Goal: Use online tool/utility: Utilize a website feature to perform a specific function

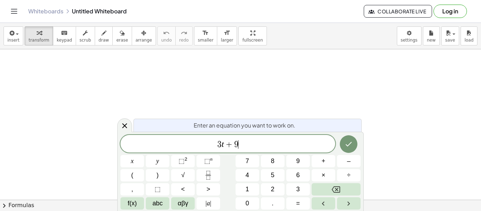
scroll to position [2, 0]
click at [206, 185] on span ">" at bounding box center [208, 190] width 4 height 10
click at [301, 207] on button "=" at bounding box center [298, 203] width 24 height 12
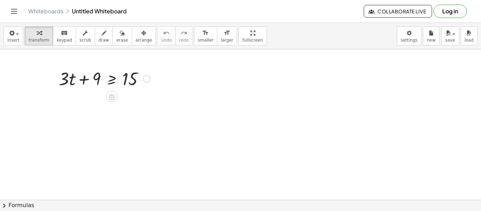
click at [111, 82] on div at bounding box center [104, 78] width 99 height 24
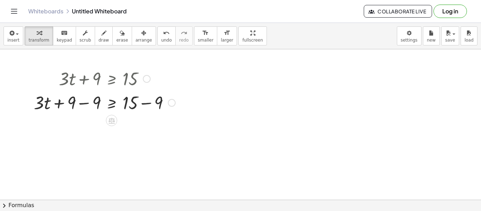
click at [83, 81] on div at bounding box center [104, 78] width 149 height 24
click at [84, 106] on div at bounding box center [104, 102] width 149 height 24
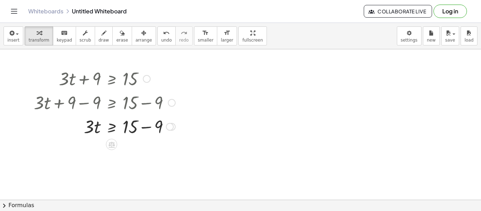
click at [142, 125] on div at bounding box center [104, 126] width 149 height 24
click at [112, 154] on div at bounding box center [104, 150] width 149 height 24
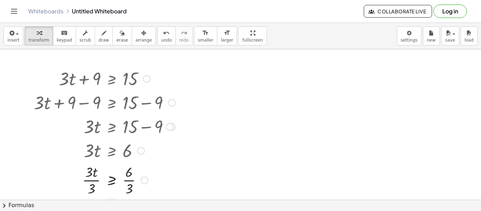
click at [90, 191] on div at bounding box center [104, 179] width 149 height 35
click at [127, 187] on div at bounding box center [104, 179] width 149 height 35
click at [146, 79] on div at bounding box center [147, 79] width 8 height 8
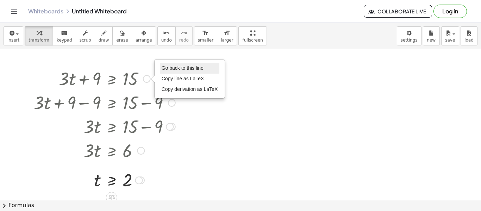
click at [170, 68] on span "Go back to this line" at bounding box center [183, 68] width 42 height 6
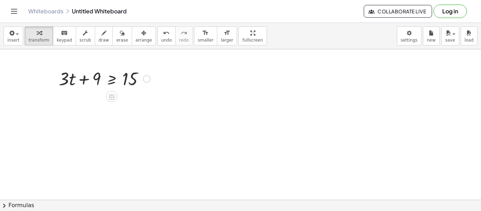
click at [147, 78] on div "Go back to this line Copy line as LaTeX Copy derivation as LaTeX" at bounding box center [147, 79] width 8 height 8
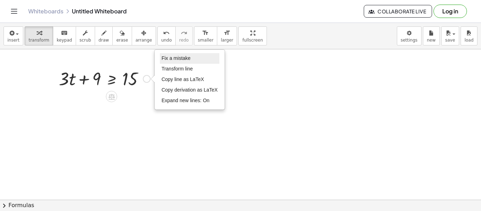
click at [186, 59] on span "Fix a mistake" at bounding box center [176, 58] width 29 height 6
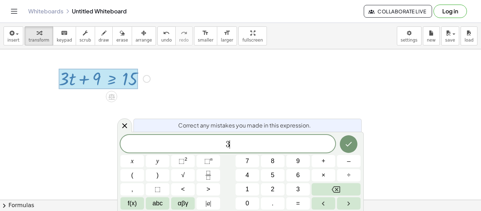
scroll to position [6, 0]
click at [209, 191] on span ">" at bounding box center [208, 190] width 4 height 10
click at [304, 204] on button "=" at bounding box center [298, 203] width 24 height 12
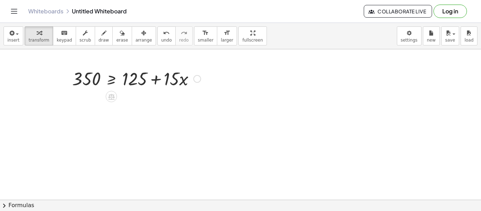
click at [113, 79] on div at bounding box center [137, 78] width 136 height 24
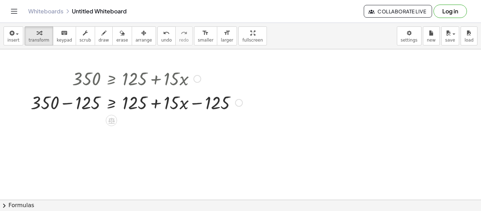
click at [69, 105] on div at bounding box center [136, 102] width 219 height 24
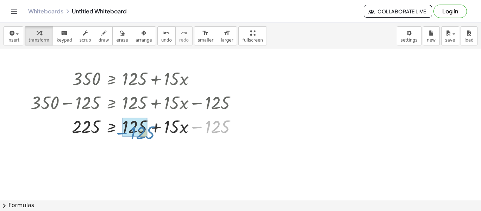
drag, startPoint x: 199, startPoint y: 128, endPoint x: 119, endPoint y: 131, distance: 79.7
click at [119, 131] on div at bounding box center [136, 126] width 219 height 24
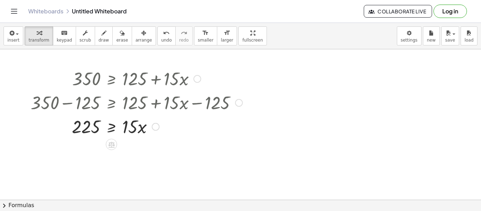
click at [110, 130] on div at bounding box center [136, 126] width 219 height 24
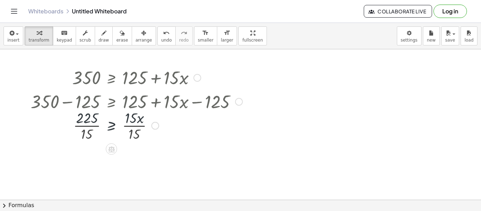
scroll to position [0, 0]
click at [92, 137] on div at bounding box center [136, 126] width 221 height 24
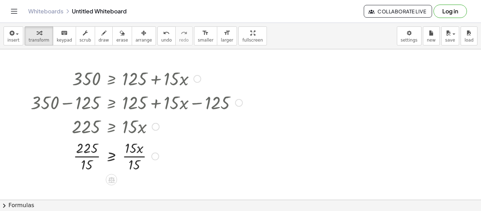
click at [88, 167] on div at bounding box center [136, 155] width 219 height 35
click at [138, 159] on div at bounding box center [136, 155] width 219 height 35
click at [197, 79] on div at bounding box center [197, 79] width 8 height 8
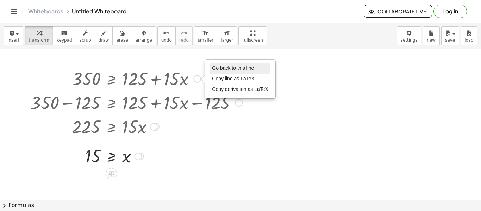
click at [227, 71] on li "Go back to this line" at bounding box center [240, 68] width 60 height 11
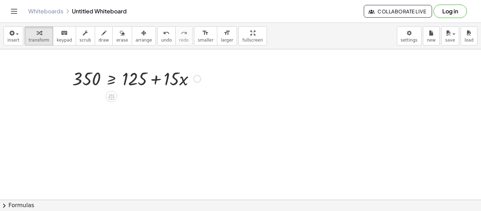
click at [195, 78] on div "Go back to this line Copy line as LaTeX Copy derivation as LaTeX" at bounding box center [197, 79] width 8 height 8
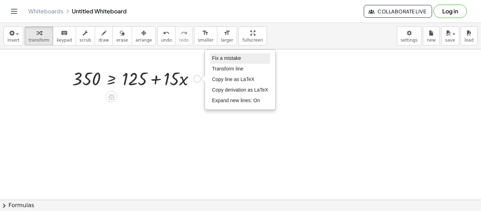
click at [217, 61] on span "Fix a mistake" at bounding box center [226, 58] width 29 height 6
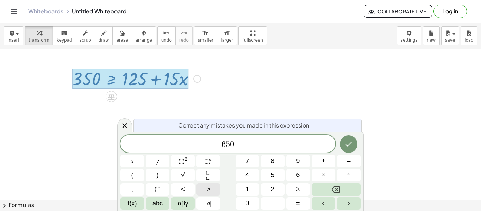
click at [207, 187] on span ">" at bounding box center [208, 190] width 4 height 10
click at [296, 204] on button "=" at bounding box center [298, 203] width 24 height 12
click at [348, 145] on icon "Done" at bounding box center [349, 144] width 6 height 5
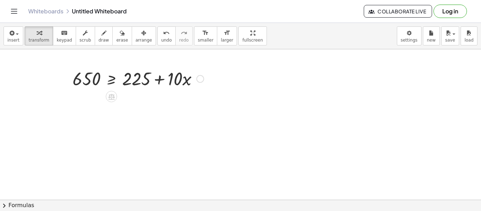
click at [112, 80] on div at bounding box center [138, 78] width 138 height 24
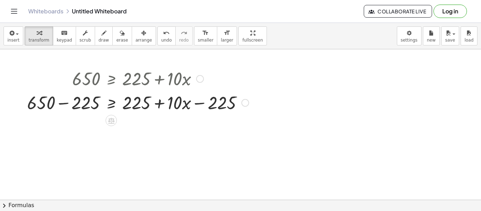
click at [65, 103] on div at bounding box center [138, 102] width 229 height 24
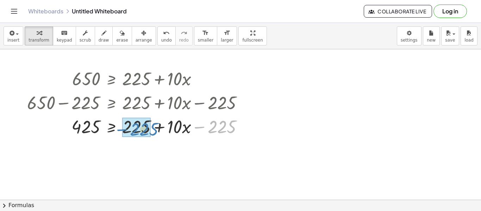
drag, startPoint x: 198, startPoint y: 128, endPoint x: 110, endPoint y: 126, distance: 87.4
click at [110, 126] on div at bounding box center [138, 126] width 229 height 24
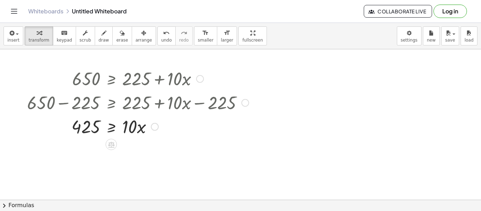
click at [112, 131] on div at bounding box center [138, 126] width 229 height 24
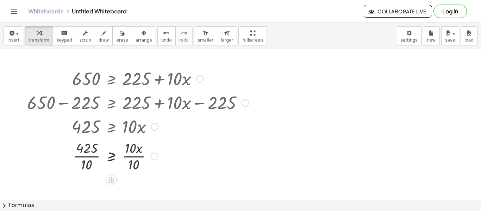
click at [87, 160] on div at bounding box center [138, 155] width 229 height 35
click at [136, 160] on div at bounding box center [138, 155] width 229 height 35
click at [93, 155] on div at bounding box center [138, 155] width 229 height 35
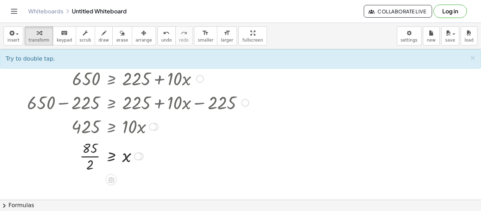
click at [93, 157] on div at bounding box center [138, 155] width 229 height 35
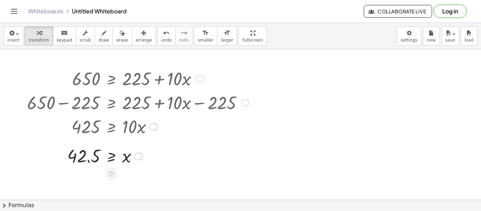
click at [201, 80] on div at bounding box center [200, 79] width 8 height 8
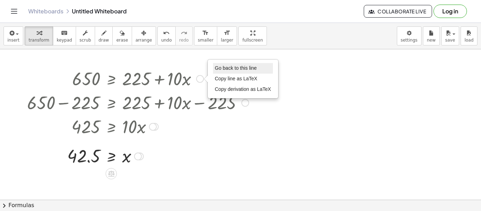
click at [225, 69] on span "Go back to this line" at bounding box center [236, 68] width 42 height 6
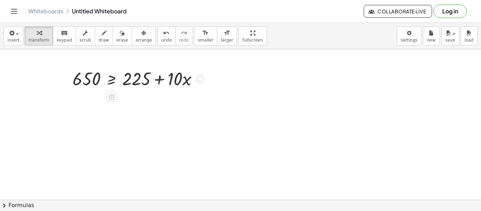
click at [202, 78] on div "Go back to this line Copy line as LaTeX Copy derivation as LaTeX" at bounding box center [201, 79] width 8 height 8
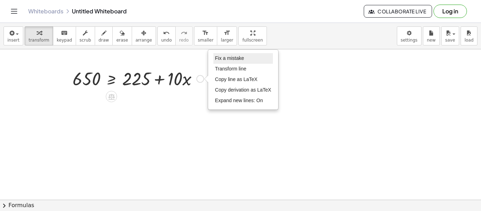
click at [241, 60] on span "Fix a mistake" at bounding box center [229, 58] width 29 height 6
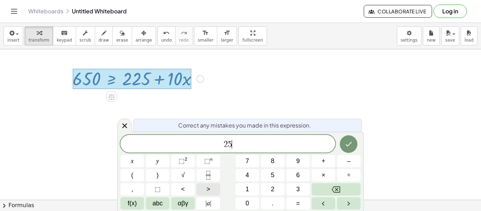
click at [206, 189] on span ">" at bounding box center [208, 190] width 4 height 10
click at [302, 202] on button "=" at bounding box center [298, 203] width 24 height 12
click at [328, 161] on button "+" at bounding box center [324, 161] width 24 height 12
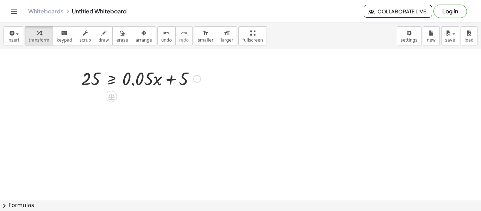
click at [113, 78] on div at bounding box center [141, 78] width 126 height 24
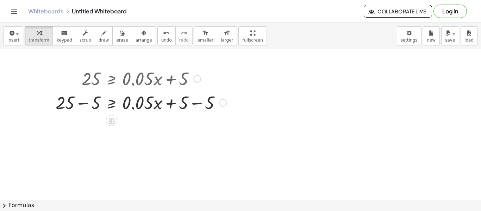
click at [86, 104] on div at bounding box center [141, 102] width 178 height 24
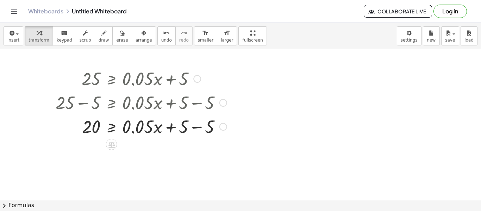
click at [194, 126] on div at bounding box center [141, 126] width 178 height 24
click at [111, 132] on div at bounding box center [141, 126] width 178 height 24
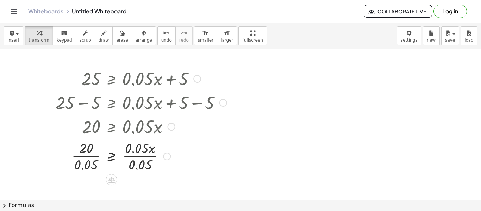
click at [90, 164] on div at bounding box center [141, 155] width 178 height 35
click at [142, 164] on div at bounding box center [141, 155] width 178 height 35
click at [139, 158] on div at bounding box center [139, 157] width 8 height 8
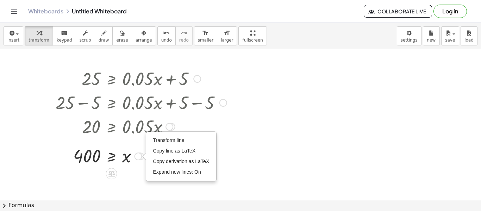
click at [197, 80] on div at bounding box center [197, 79] width 8 height 8
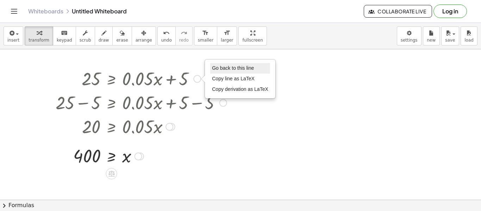
click at [227, 66] on span "Go back to this line" at bounding box center [233, 68] width 42 height 6
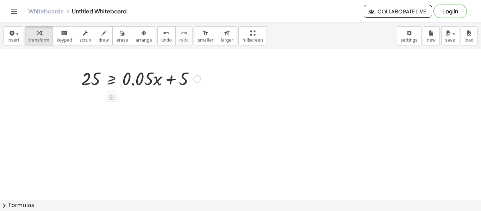
click at [197, 78] on div "Go back to this line Copy line as LaTeX Copy derivation as LaTeX" at bounding box center [197, 79] width 8 height 8
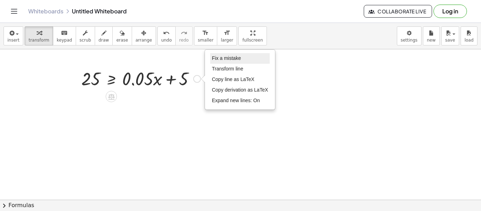
click at [231, 57] on span "Fix a mistake" at bounding box center [226, 58] width 29 height 6
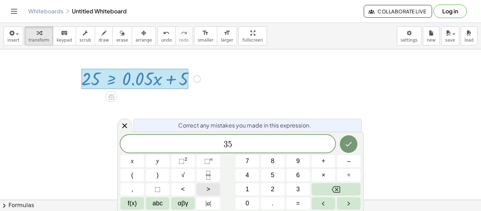
click at [210, 190] on span ">" at bounding box center [208, 190] width 4 height 10
click at [299, 204] on span "=" at bounding box center [298, 204] width 4 height 10
click at [323, 163] on span "+" at bounding box center [324, 161] width 4 height 10
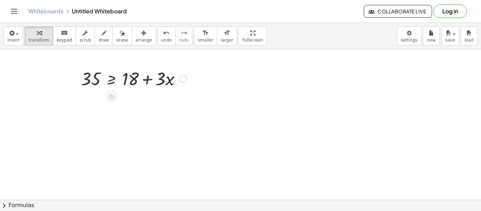
click at [112, 81] on div at bounding box center [134, 78] width 113 height 24
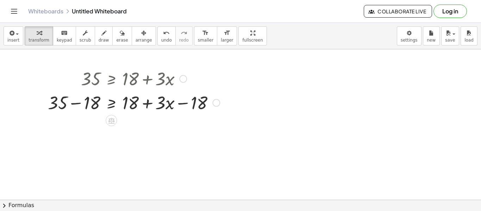
click at [74, 104] on div at bounding box center [133, 102] width 179 height 24
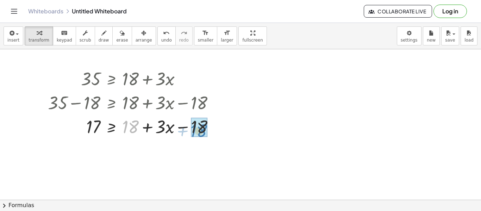
drag, startPoint x: 187, startPoint y: 99, endPoint x: 193, endPoint y: 105, distance: 8.8
click at [111, 79] on div "35 ≥ + 18 + · 3 · x + 35 − 18 ≥ + 18 + · 3 · x − 18 + 18 ≥ + 18 + · 3 · x − 18 …" at bounding box center [111, 79] width 0 height 0
click at [109, 129] on div at bounding box center [133, 126] width 179 height 24
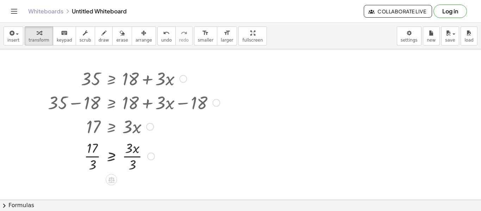
click at [94, 161] on div at bounding box center [133, 155] width 179 height 35
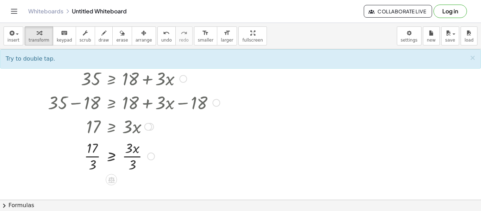
click at [135, 158] on div at bounding box center [133, 155] width 179 height 35
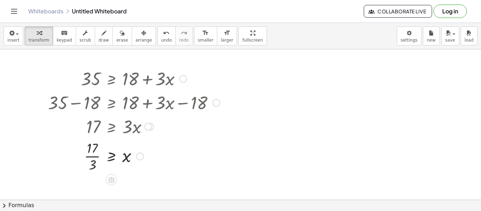
click at [93, 157] on div at bounding box center [133, 155] width 179 height 35
click at [183, 81] on div at bounding box center [183, 79] width 8 height 8
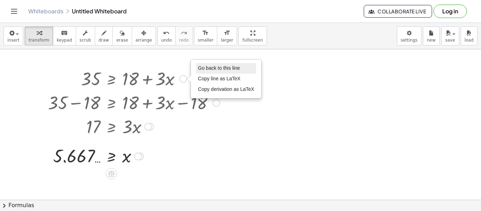
click at [215, 69] on span "Go back to this line" at bounding box center [219, 68] width 42 height 6
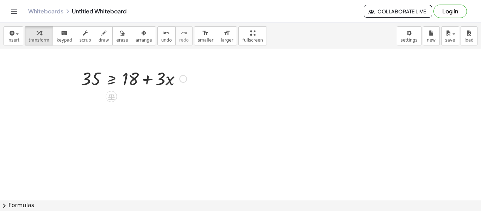
click at [185, 81] on div "Go back to this line Copy line as LaTeX Copy derivation as LaTeX" at bounding box center [183, 79] width 8 height 8
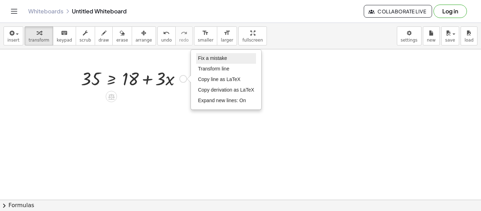
click at [210, 61] on span "Fix a mistake" at bounding box center [212, 58] width 29 height 6
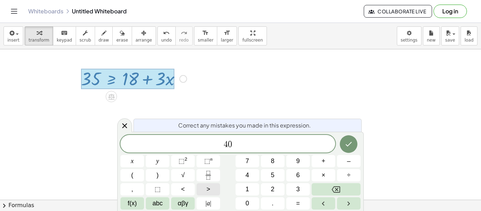
click at [210, 188] on button ">" at bounding box center [209, 189] width 24 height 12
click at [293, 204] on button "=" at bounding box center [298, 203] width 24 height 12
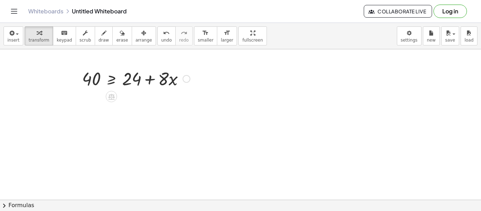
click at [113, 81] on div at bounding box center [136, 78] width 115 height 24
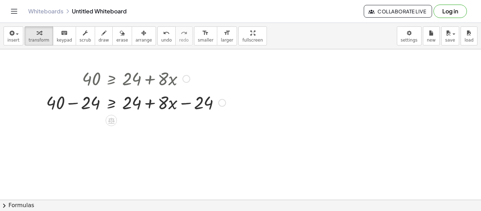
click at [73, 102] on div at bounding box center [136, 102] width 187 height 24
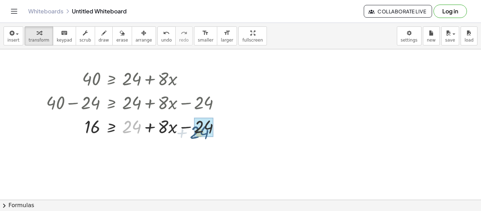
drag, startPoint x: 132, startPoint y: 123, endPoint x: 207, endPoint y: 126, distance: 75.4
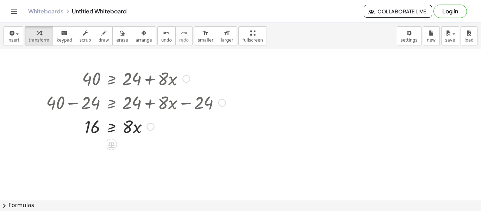
click at [111, 129] on div at bounding box center [136, 126] width 187 height 24
click at [93, 133] on div at bounding box center [136, 126] width 184 height 24
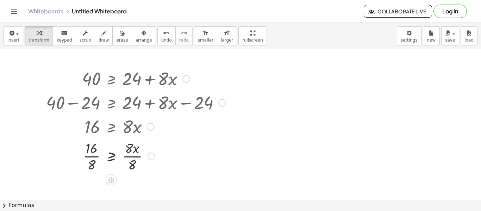
click at [91, 147] on div at bounding box center [136, 155] width 187 height 35
click at [135, 160] on div at bounding box center [136, 155] width 187 height 35
click at [94, 158] on div at bounding box center [136, 155] width 187 height 35
click at [192, 80] on div at bounding box center [136, 78] width 187 height 24
click at [190, 79] on div at bounding box center [186, 79] width 8 height 8
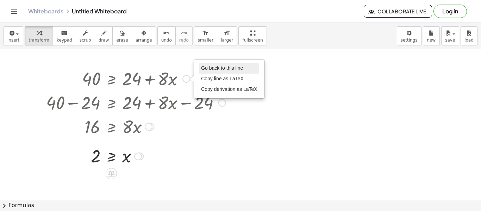
click at [221, 69] on span "Go back to this line" at bounding box center [222, 68] width 42 height 6
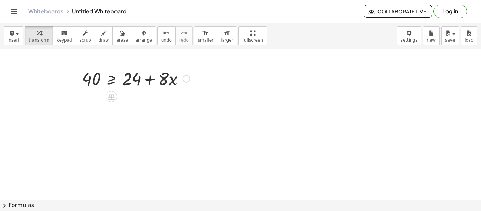
click at [188, 79] on div "Go back to this line Copy line as LaTeX Copy derivation as LaTeX" at bounding box center [187, 79] width 8 height 8
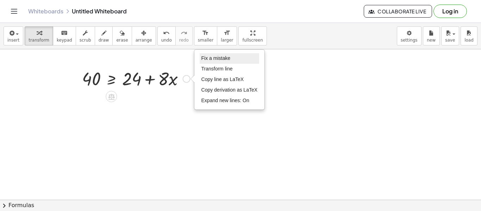
click at [217, 60] on span "Fix a mistake" at bounding box center [216, 58] width 29 height 6
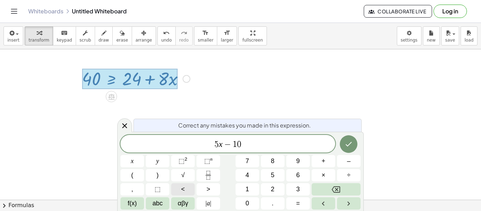
click at [185, 188] on span "<" at bounding box center [183, 190] width 4 height 10
click at [297, 203] on span "=" at bounding box center [298, 204] width 4 height 10
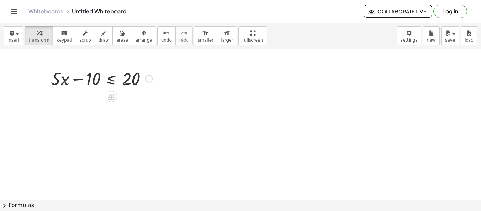
click at [113, 83] on div at bounding box center [102, 78] width 109 height 24
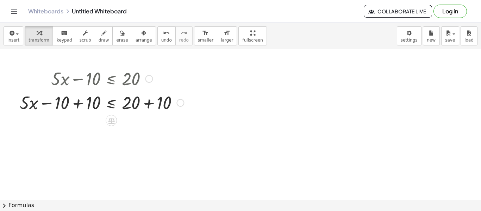
click at [78, 103] on div at bounding box center [101, 102] width 171 height 24
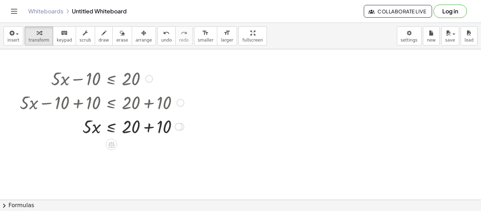
click at [147, 125] on div at bounding box center [101, 126] width 171 height 24
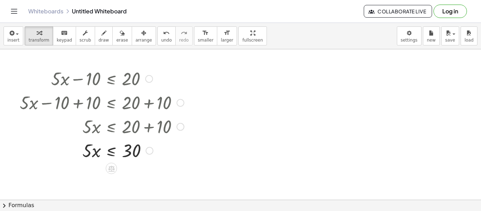
click at [111, 151] on div at bounding box center [101, 150] width 171 height 24
click at [90, 186] on div at bounding box center [101, 179] width 171 height 35
click at [131, 185] on div at bounding box center [101, 179] width 171 height 35
